Goal: Task Accomplishment & Management: Complete application form

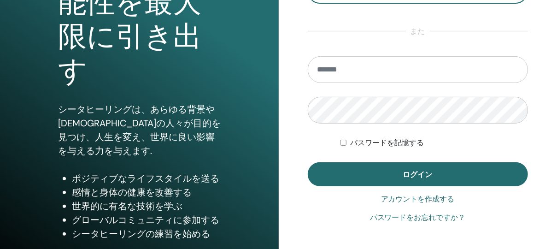
scroll to position [162, 0]
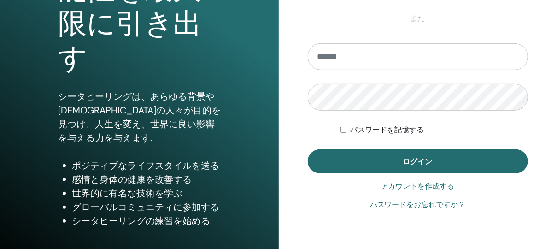
click at [400, 189] on link "アカウントを作成する" at bounding box center [418, 185] width 74 height 11
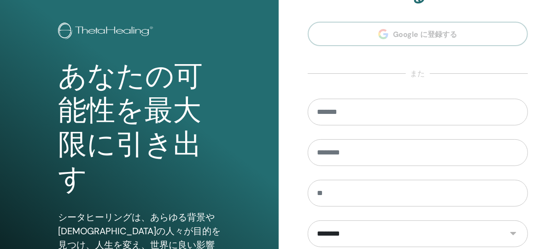
scroll to position [81, 0]
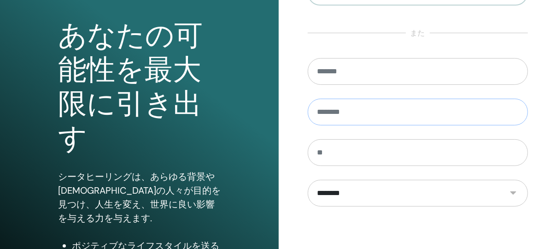
click at [372, 105] on input "text" at bounding box center [418, 112] width 221 height 27
click at [383, 156] on input "text" at bounding box center [418, 152] width 221 height 27
click at [383, 44] on section "**********" at bounding box center [418, 127] width 221 height 406
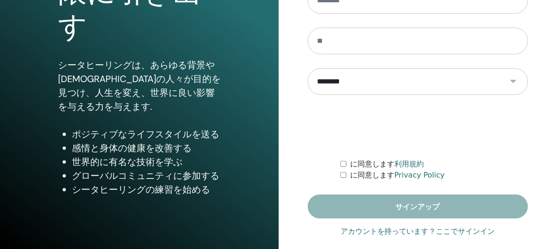
scroll to position [152, 0]
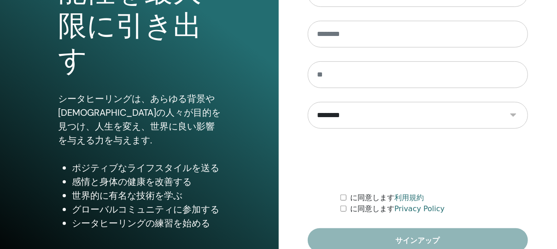
scroll to position [39, 0]
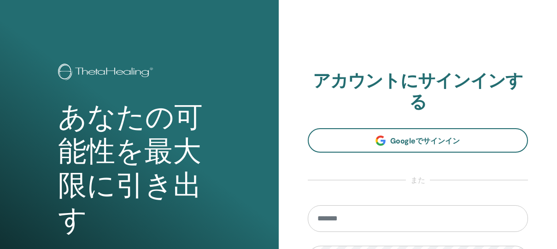
scroll to position [121, 0]
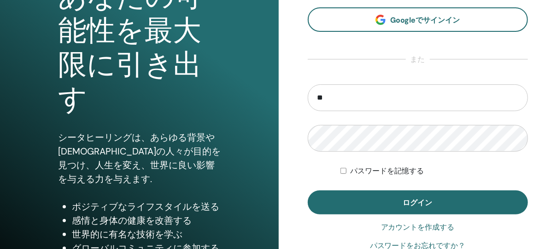
type input "**********"
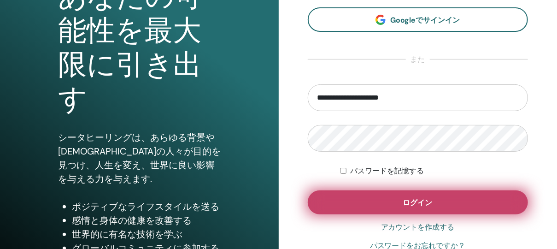
click at [468, 205] on button "ログイン" at bounding box center [418, 202] width 221 height 24
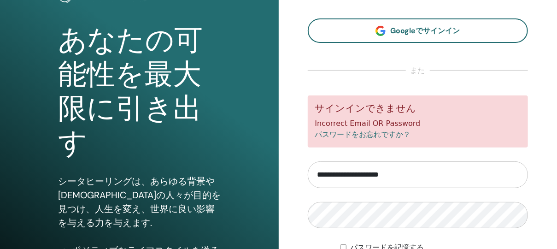
scroll to position [89, 0]
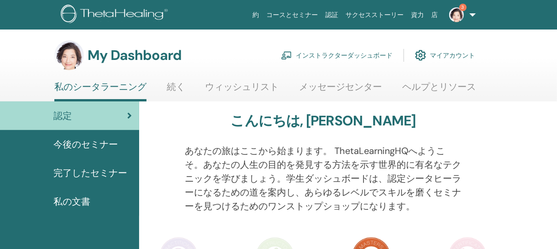
click at [332, 53] on link "インストラクターダッシュボード" at bounding box center [336, 55] width 111 height 20
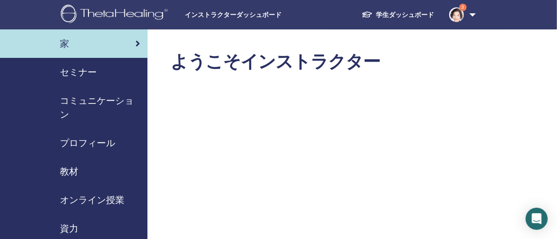
click at [101, 67] on div "セミナー" at bounding box center [73, 72] width 133 height 14
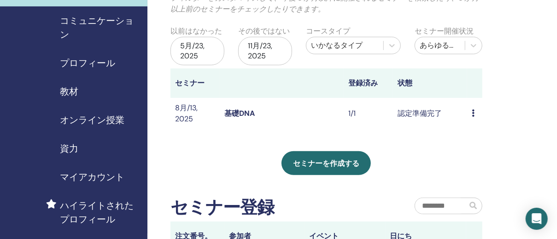
scroll to position [81, 0]
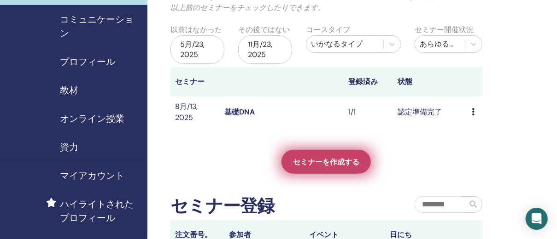
click at [327, 167] on link "セミナーを作成する" at bounding box center [325, 162] width 89 height 24
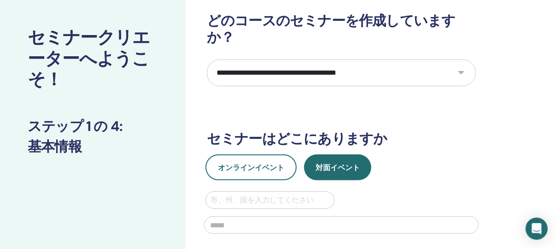
scroll to position [81, 0]
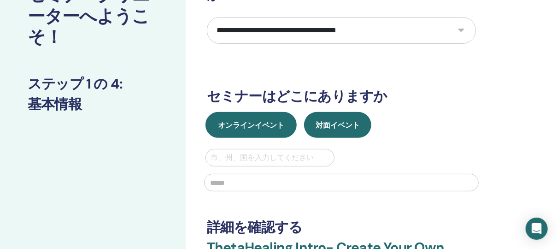
click at [261, 112] on button "オンラインイベント" at bounding box center [250, 125] width 91 height 26
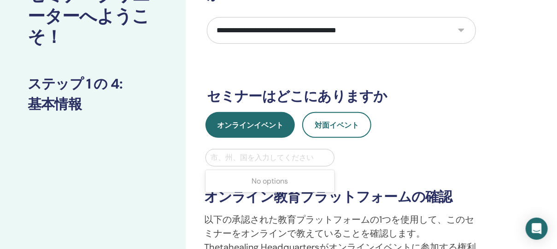
click at [315, 151] on div at bounding box center [269, 157] width 119 height 13
type input "*****"
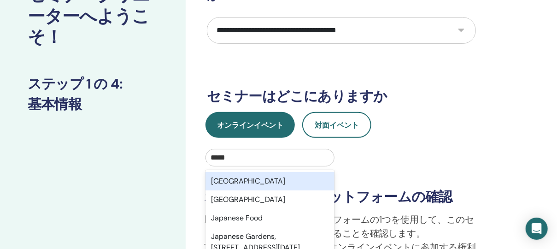
click at [310, 172] on div "Japan" at bounding box center [269, 181] width 129 height 18
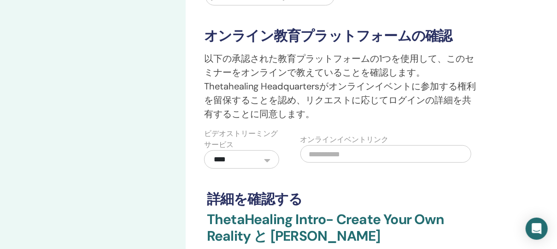
scroll to position [286, 0]
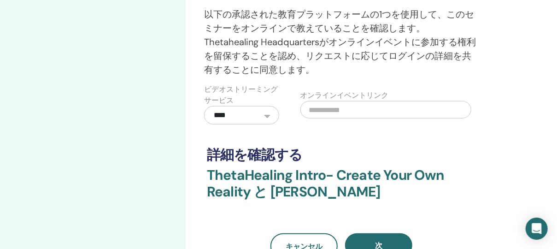
click at [336, 101] on input "text" at bounding box center [385, 109] width 171 height 17
paste input "**********"
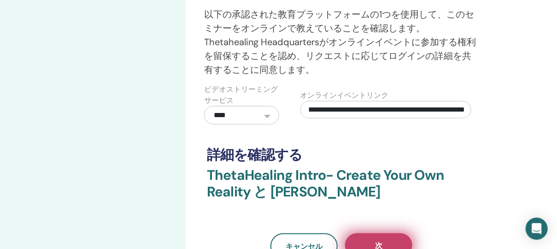
type input "**********"
click at [387, 233] on button "次" at bounding box center [378, 245] width 67 height 24
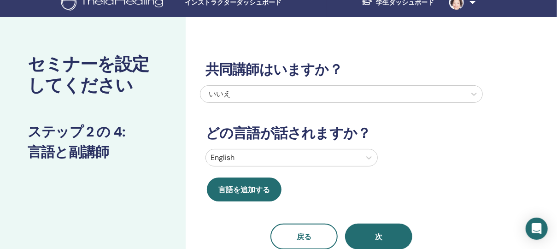
scroll to position [0, 0]
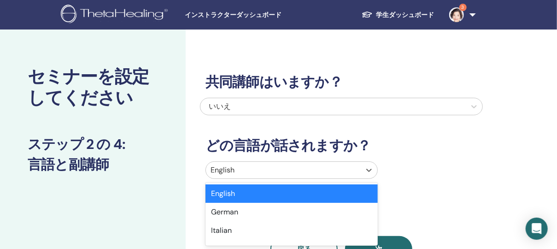
click at [325, 168] on div at bounding box center [282, 169] width 145 height 13
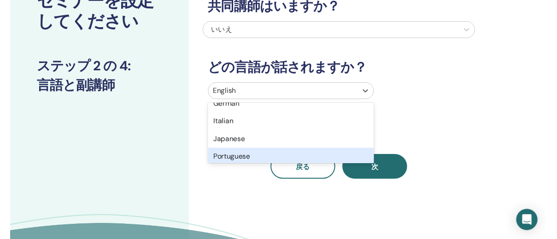
scroll to position [41, 0]
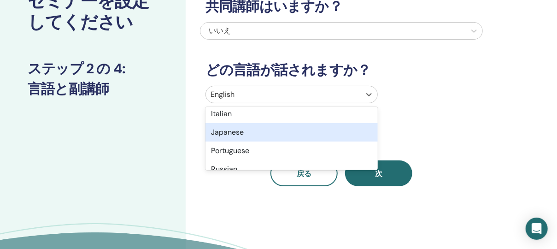
click at [312, 135] on div "Japanese" at bounding box center [291, 132] width 172 height 18
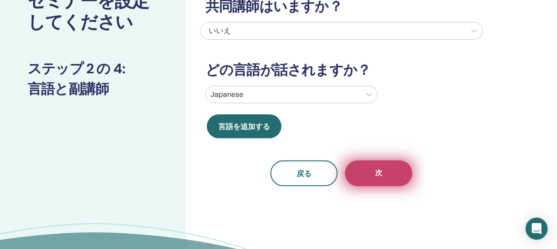
click at [370, 174] on button "次" at bounding box center [378, 173] width 67 height 26
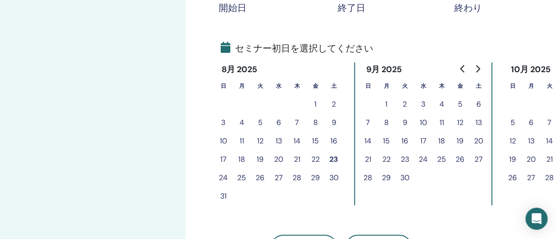
scroll to position [198, 0]
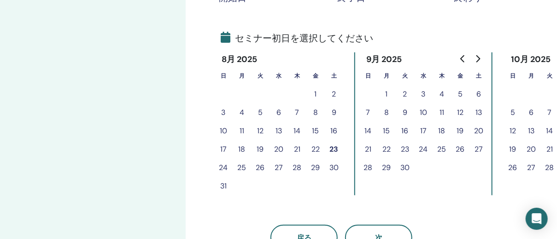
click at [227, 164] on button "24" at bounding box center [223, 168] width 18 height 18
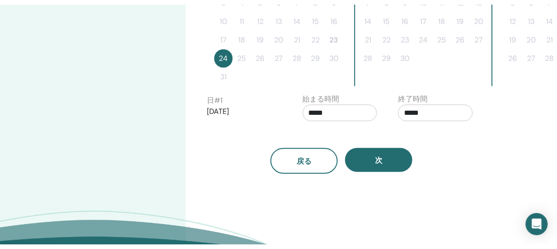
scroll to position [327, 0]
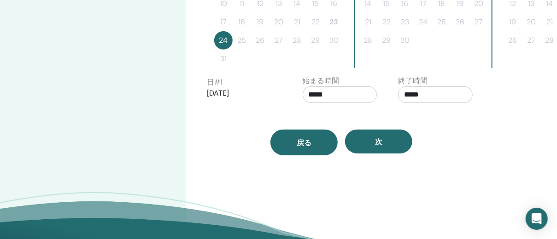
click at [306, 133] on button "戻る" at bounding box center [303, 143] width 67 height 26
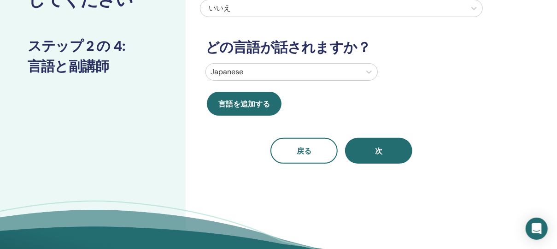
scroll to position [0, 0]
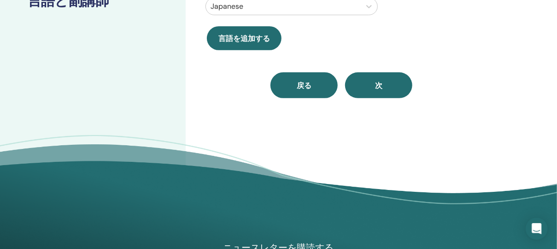
click at [310, 90] on button "戻る" at bounding box center [303, 85] width 67 height 26
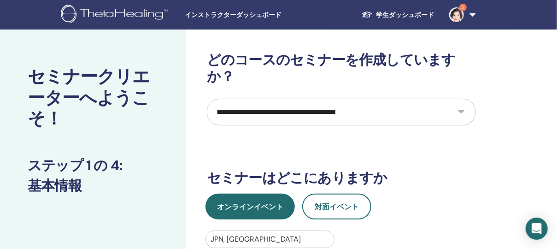
click at [402, 100] on select "**********" at bounding box center [341, 112] width 269 height 27
select select "*"
click at [207, 99] on select "**********" at bounding box center [341, 112] width 269 height 27
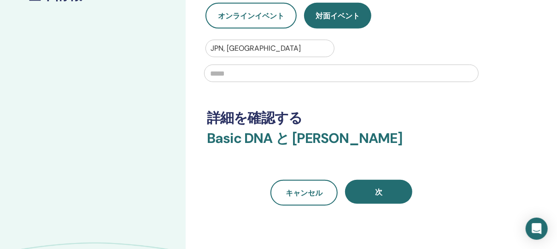
scroll to position [204, 0]
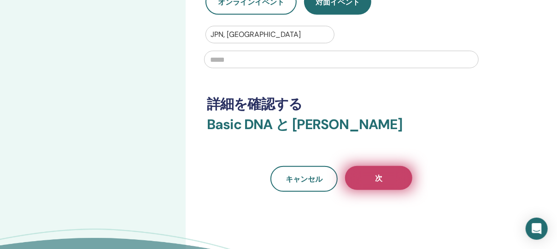
click at [401, 166] on button "次" at bounding box center [378, 178] width 67 height 24
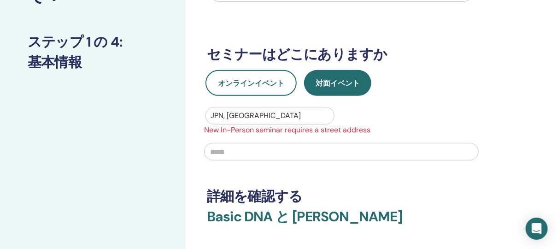
scroll to position [122, 0]
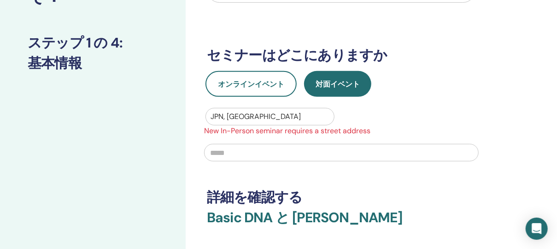
click at [319, 144] on input "text" at bounding box center [341, 152] width 274 height 17
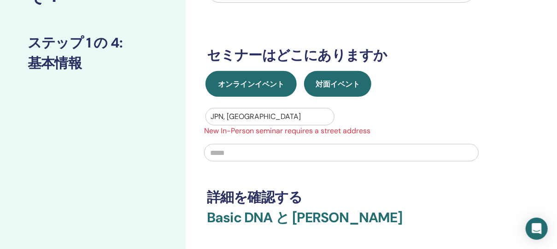
click at [262, 79] on span "オンラインイベント" at bounding box center [251, 84] width 66 height 10
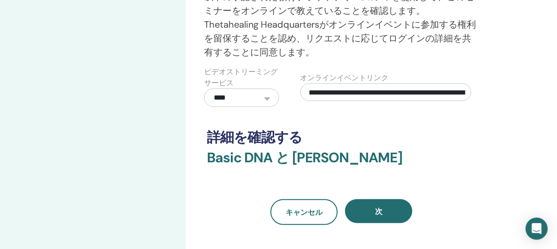
scroll to position [327, 0]
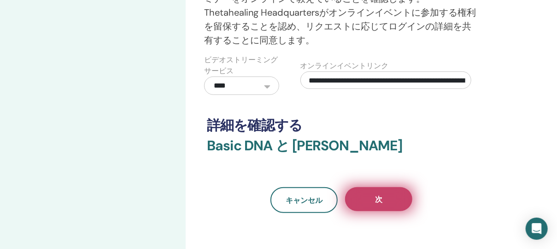
click at [370, 187] on button "次" at bounding box center [378, 199] width 67 height 24
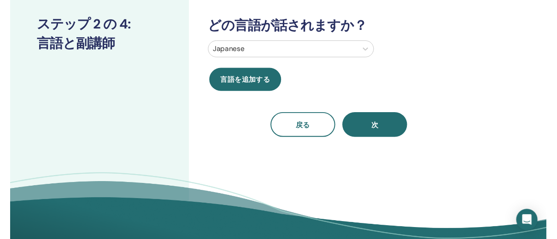
scroll to position [41, 0]
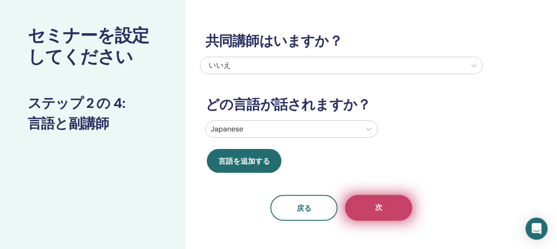
click at [371, 214] on button "次" at bounding box center [378, 208] width 67 height 26
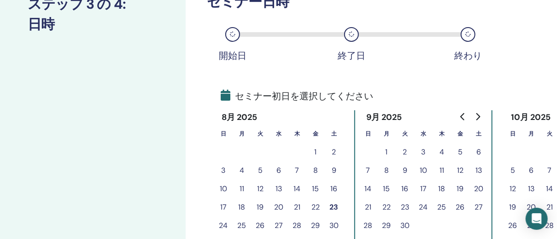
scroll to position [204, 0]
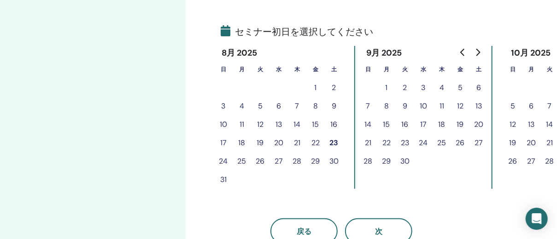
click at [226, 158] on button "24" at bounding box center [223, 161] width 18 height 18
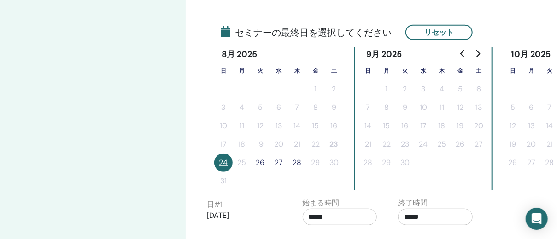
click at [261, 160] on button "26" at bounding box center [260, 163] width 18 height 18
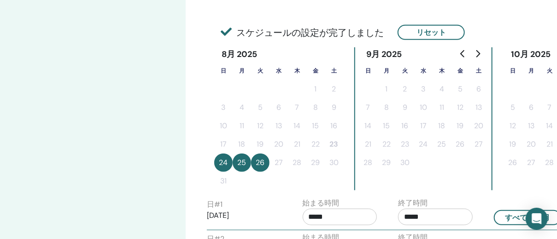
scroll to position [286, 0]
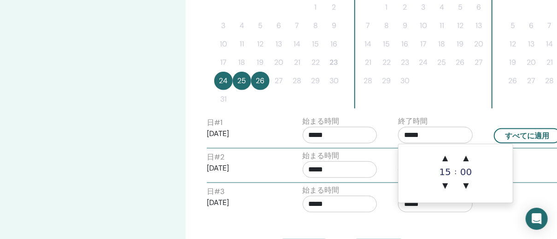
click at [434, 135] on input "*****" at bounding box center [435, 135] width 75 height 17
click at [446, 155] on span "▲" at bounding box center [445, 158] width 18 height 18
type input "*****"
click at [386, 164] on div "始まる時間 *****" at bounding box center [344, 167] width 96 height 32
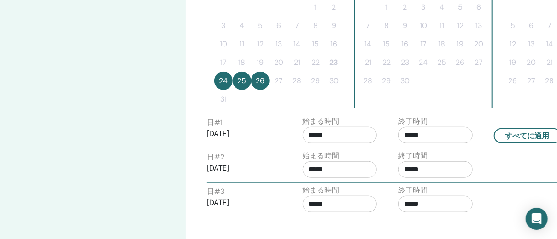
click at [429, 165] on input "*****" at bounding box center [435, 170] width 75 height 17
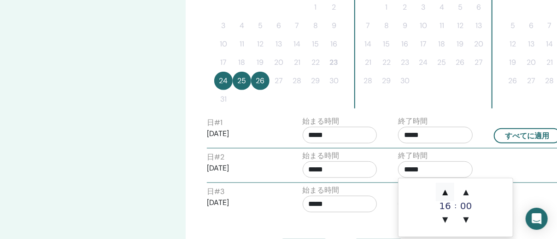
click at [448, 191] on span "▲" at bounding box center [445, 192] width 18 height 18
type input "*****"
click at [378, 217] on div "戻る 次" at bounding box center [341, 241] width 283 height 48
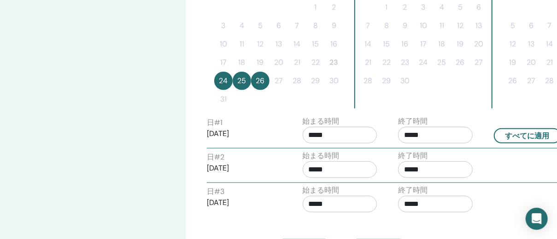
click at [420, 203] on input "*****" at bounding box center [435, 204] width 75 height 17
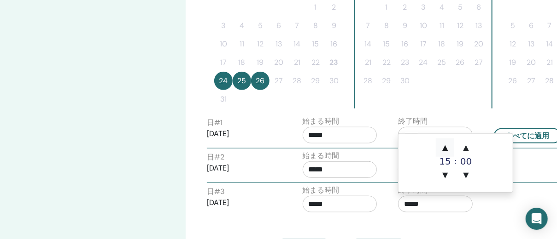
click at [441, 150] on span "▲" at bounding box center [445, 148] width 18 height 18
type input "*****"
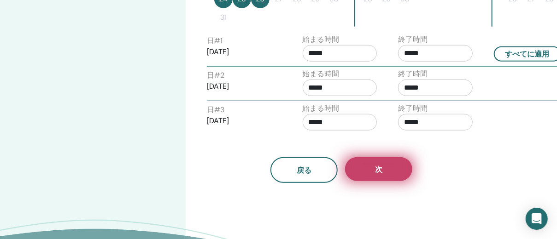
click at [376, 171] on span "次" at bounding box center [378, 170] width 7 height 10
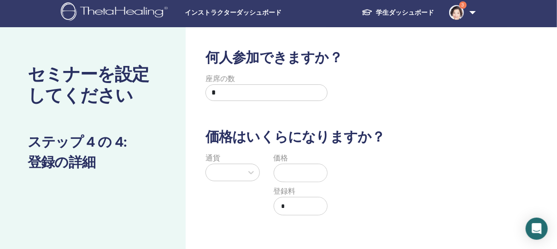
scroll to position [0, 0]
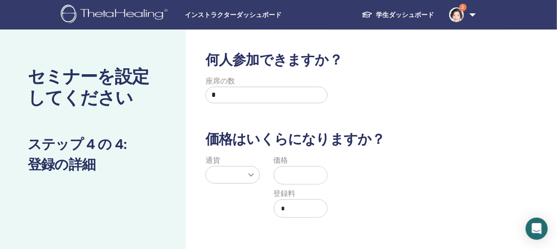
click at [245, 169] on div at bounding box center [251, 174] width 17 height 17
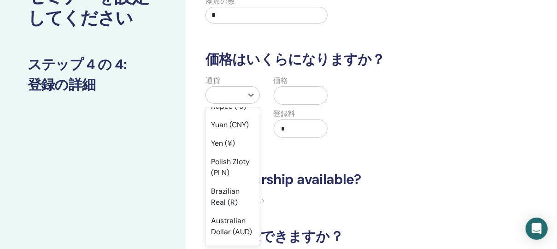
scroll to position [163, 0]
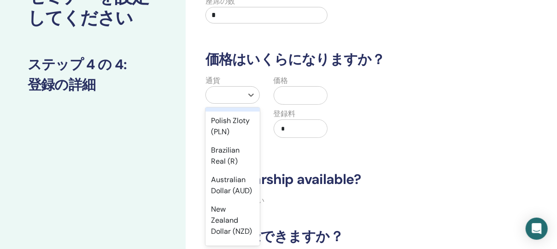
click at [229, 111] on div "Yen (¥)" at bounding box center [232, 102] width 54 height 18
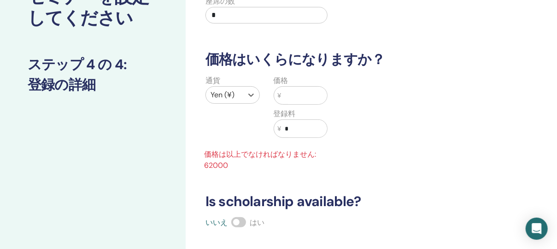
click at [296, 96] on input "text" at bounding box center [304, 95] width 46 height 17
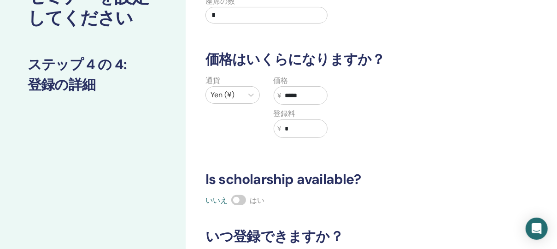
type input "*****"
click at [392, 144] on div "通貨 Yen (¥) 価格 ¥ ***** 登録料 ¥ *" at bounding box center [334, 112] width 283 height 74
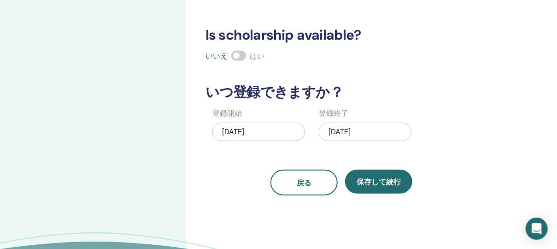
scroll to position [243, 0]
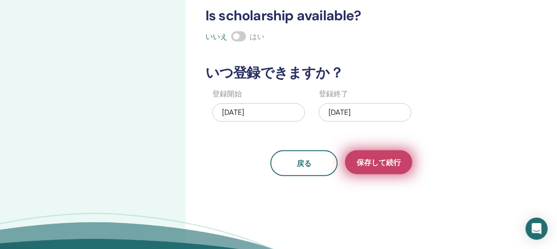
click at [359, 168] on button "保存して続行" at bounding box center [378, 162] width 67 height 24
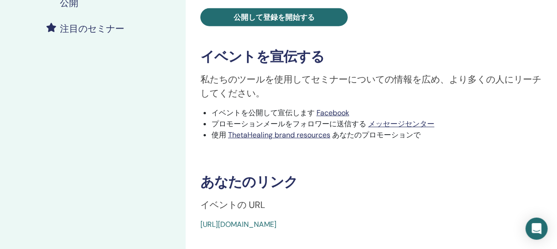
scroll to position [204, 0]
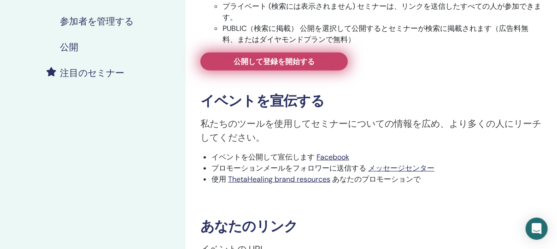
click at [293, 64] on span "公開して登録を開始する" at bounding box center [273, 62] width 81 height 10
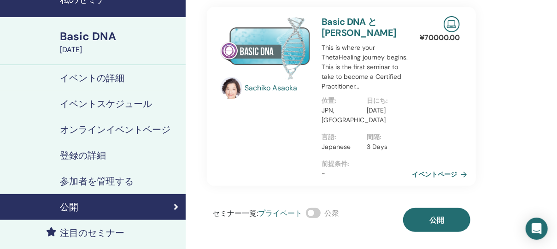
scroll to position [41, 0]
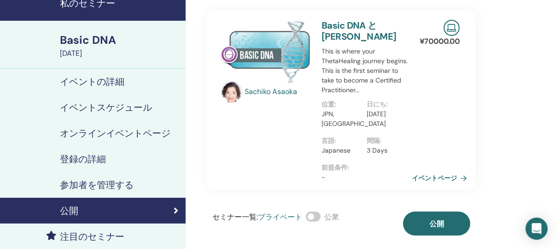
click at [116, 156] on div "登録の詳細" at bounding box center [92, 158] width 171 height 11
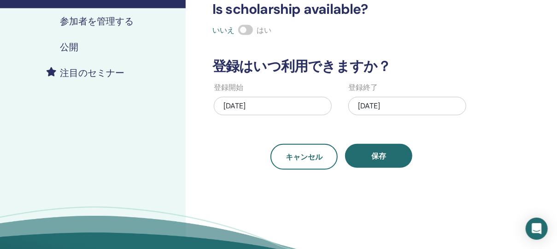
scroll to position [122, 0]
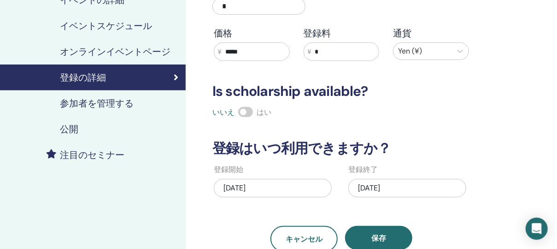
click at [120, 100] on h4 "参加者を管理する" at bounding box center [97, 103] width 74 height 11
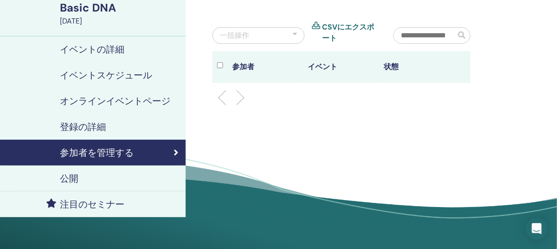
scroll to position [81, 0]
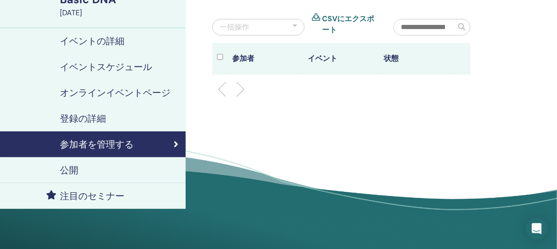
click at [103, 166] on div "公開" at bounding box center [92, 169] width 171 height 11
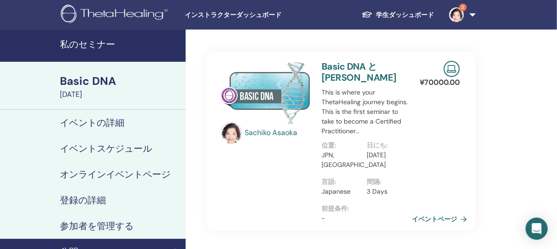
click at [104, 121] on h4 "イベントの詳細" at bounding box center [92, 122] width 64 height 11
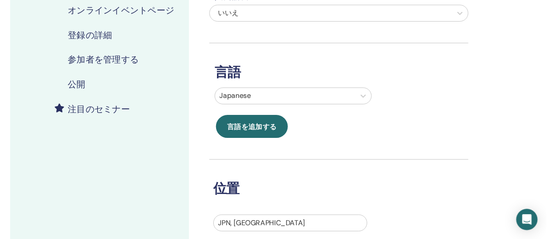
scroll to position [81, 0]
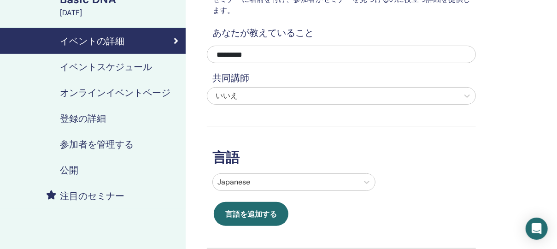
click at [116, 67] on h4 "イベントスケジュール" at bounding box center [106, 66] width 92 height 11
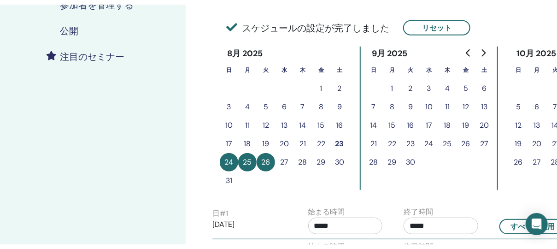
scroll to position [122, 0]
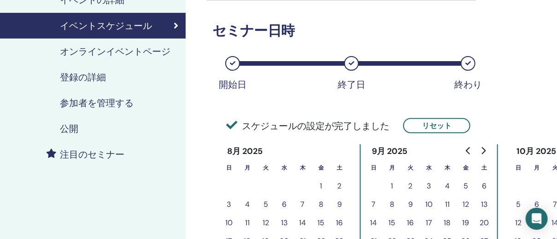
click at [114, 50] on h4 "オンラインイベントページ" at bounding box center [115, 51] width 110 height 11
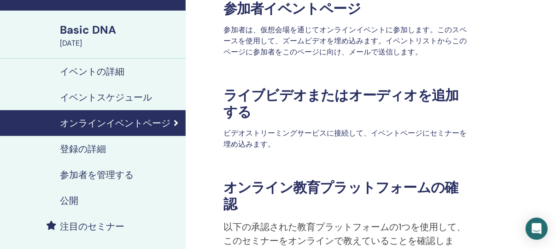
scroll to position [81, 0]
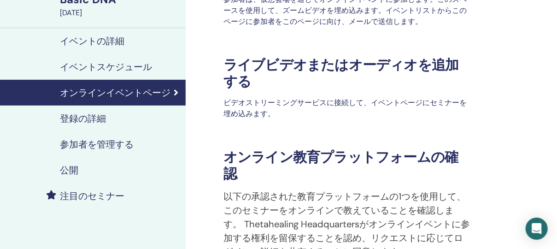
click at [98, 121] on h4 "登録の詳細" at bounding box center [83, 118] width 46 height 11
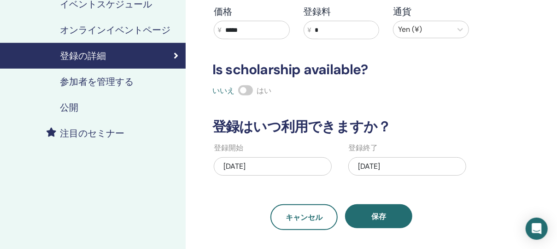
scroll to position [163, 0]
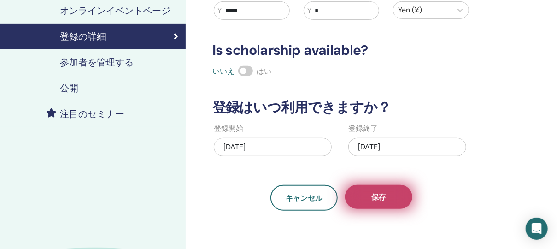
click at [377, 195] on span "保存" at bounding box center [378, 197] width 15 height 10
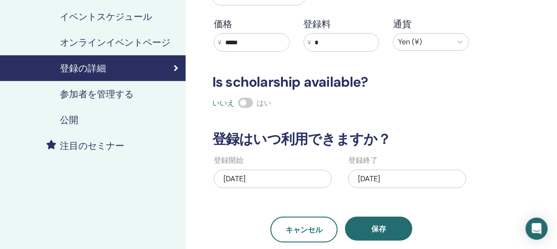
scroll to position [122, 0]
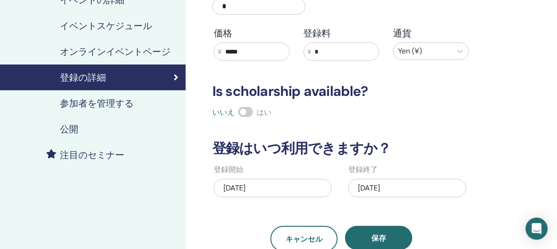
click at [118, 99] on h4 "参加者を管理する" at bounding box center [97, 103] width 74 height 11
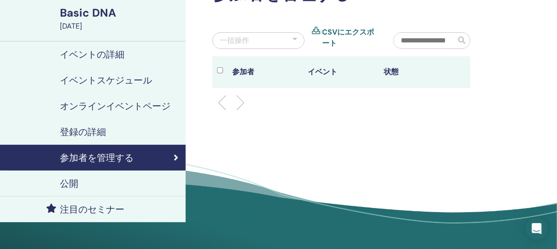
scroll to position [81, 0]
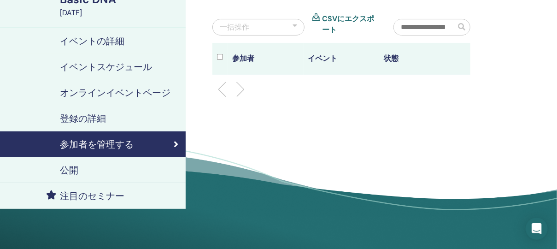
click at [73, 168] on h4 "公開" at bounding box center [69, 169] width 18 height 11
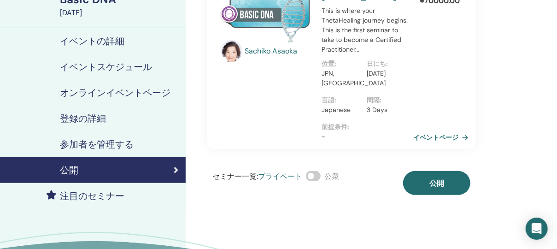
click at [425, 138] on link "イベントページ" at bounding box center [442, 137] width 59 height 14
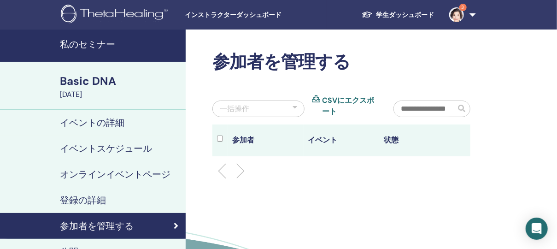
click at [425, 11] on link "学生ダッシュボード" at bounding box center [397, 14] width 87 height 17
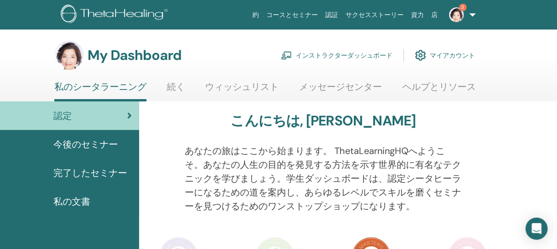
click at [327, 57] on link "インストラクターダッシュボード" at bounding box center [336, 55] width 111 height 20
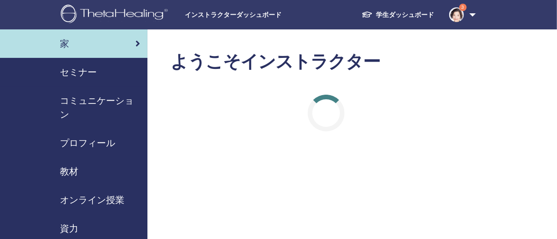
click at [93, 73] on span "セミナー" at bounding box center [78, 72] width 37 height 14
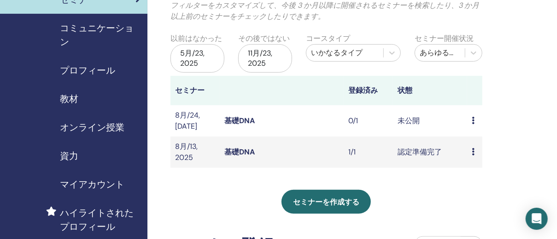
scroll to position [81, 0]
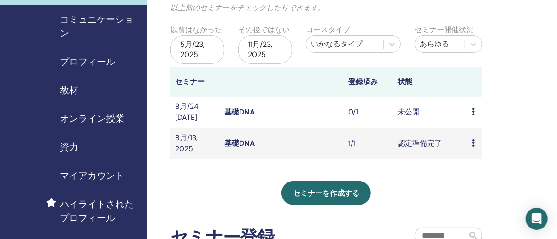
click at [243, 109] on link "基礎DNA" at bounding box center [239, 112] width 30 height 10
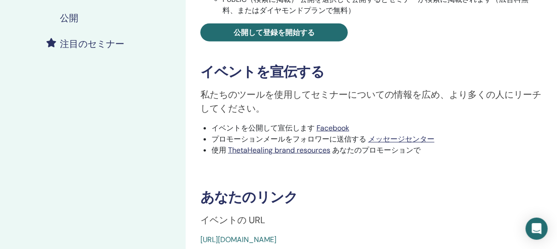
scroll to position [286, 0]
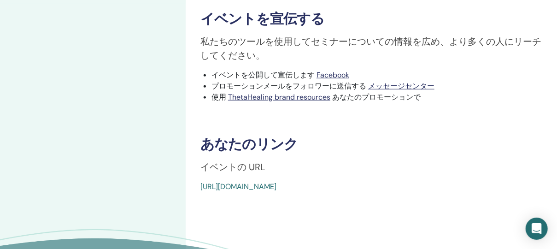
drag, startPoint x: 423, startPoint y: 189, endPoint x: 199, endPoint y: 195, distance: 223.4
click at [199, 195] on div "Basic DNA イベントタイプ Online イベントステータス 未公開 登録 0/1 セミナーを公開する 学生に登録するには、セミナーを公開する必要があ…" at bounding box center [371, 32] width 371 height 578
copy link "[URL][DOMAIN_NAME]"
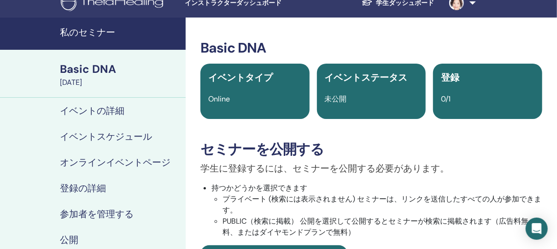
scroll to position [122, 0]
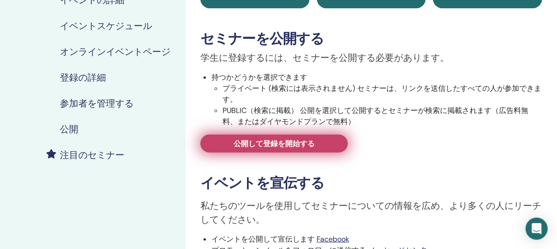
click at [302, 142] on span "公開して登録を開始する" at bounding box center [273, 144] width 81 height 10
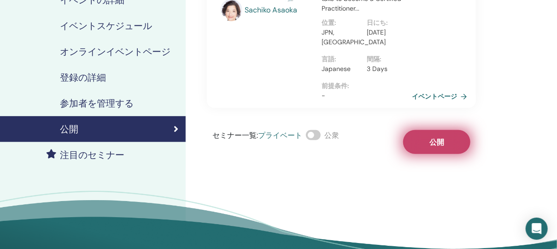
click at [448, 140] on button "公開" at bounding box center [436, 142] width 67 height 24
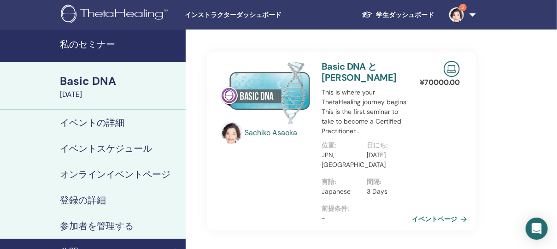
click at [110, 221] on h4 "参加者を管理する" at bounding box center [97, 225] width 74 height 11
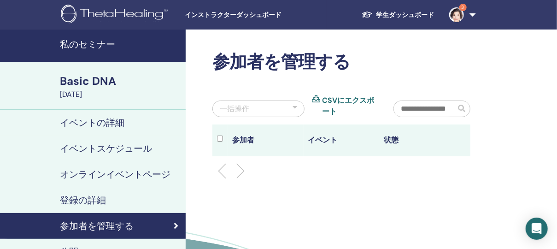
click at [93, 192] on link "登録の詳細" at bounding box center [93, 200] width 186 height 26
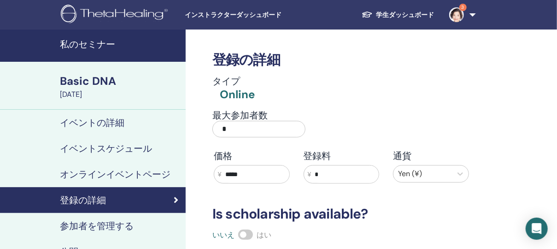
click at [400, 11] on link "学生ダッシュボード" at bounding box center [397, 14] width 87 height 17
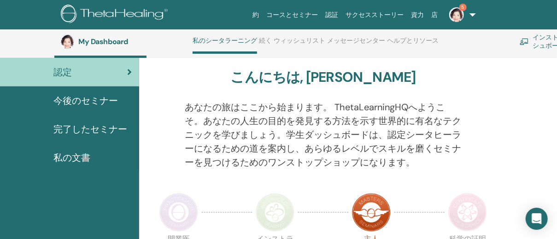
scroll to position [65, 0]
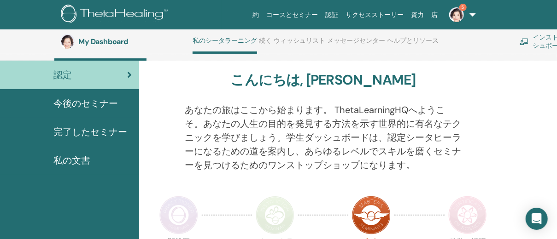
click at [465, 212] on img at bounding box center [467, 215] width 39 height 39
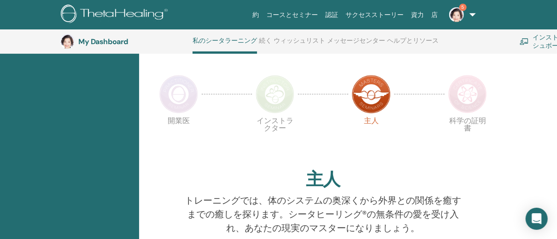
scroll to position [188, 0]
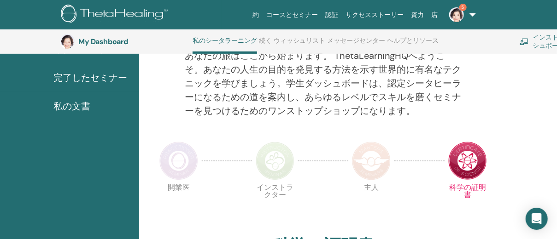
scroll to position [105, 0]
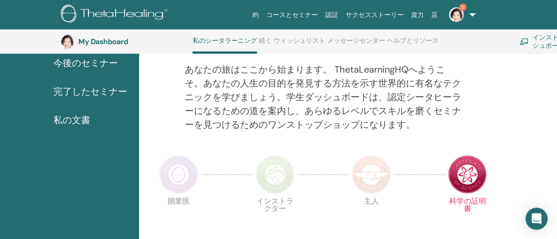
click at [189, 171] on img at bounding box center [178, 175] width 39 height 39
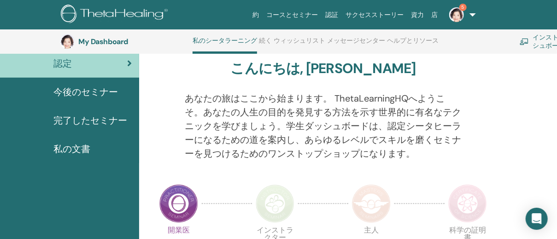
scroll to position [65, 0]
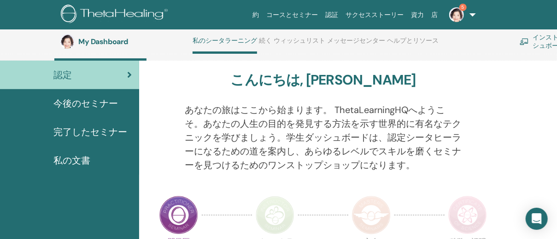
click at [99, 133] on span "完了したセミナー" at bounding box center [90, 132] width 74 height 14
